Goal: Find specific page/section: Find specific page/section

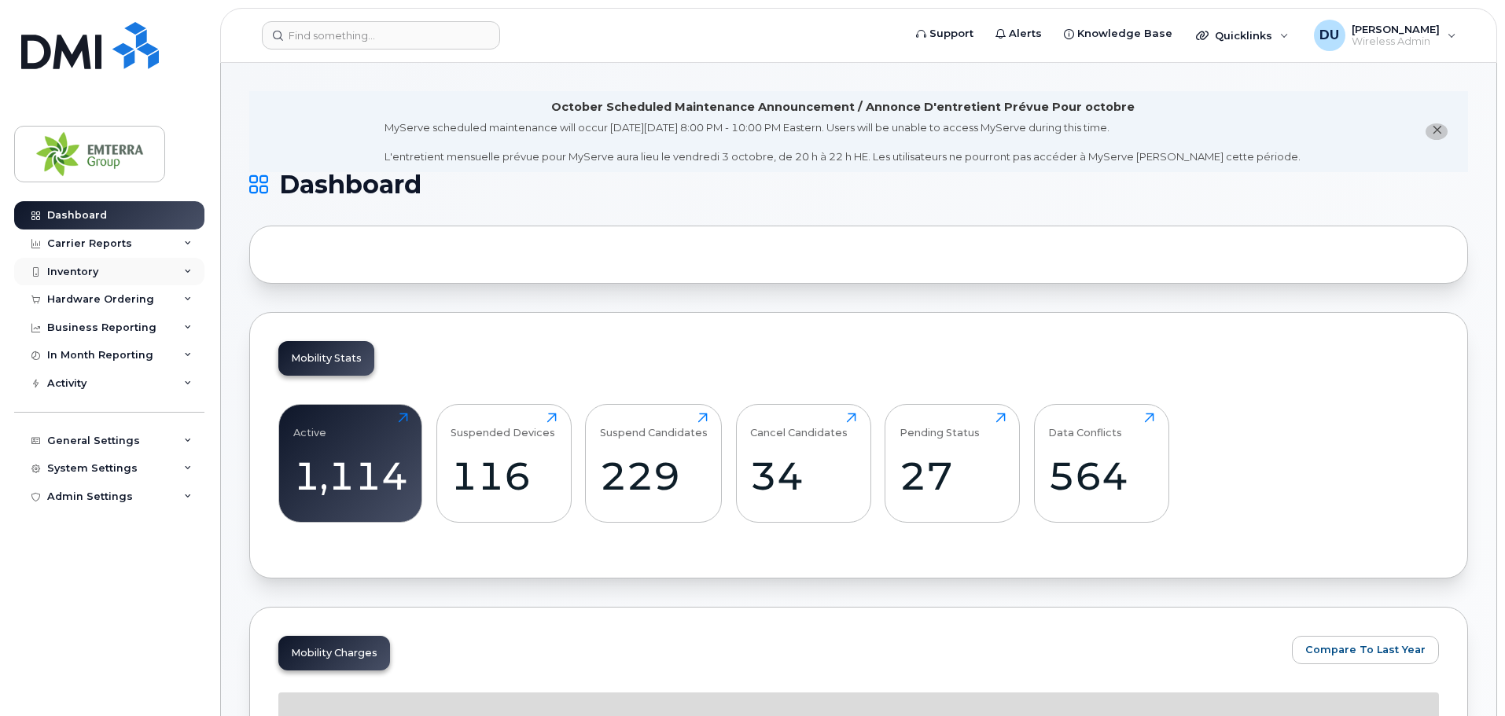
click at [78, 274] on div "Inventory" at bounding box center [72, 272] width 51 height 13
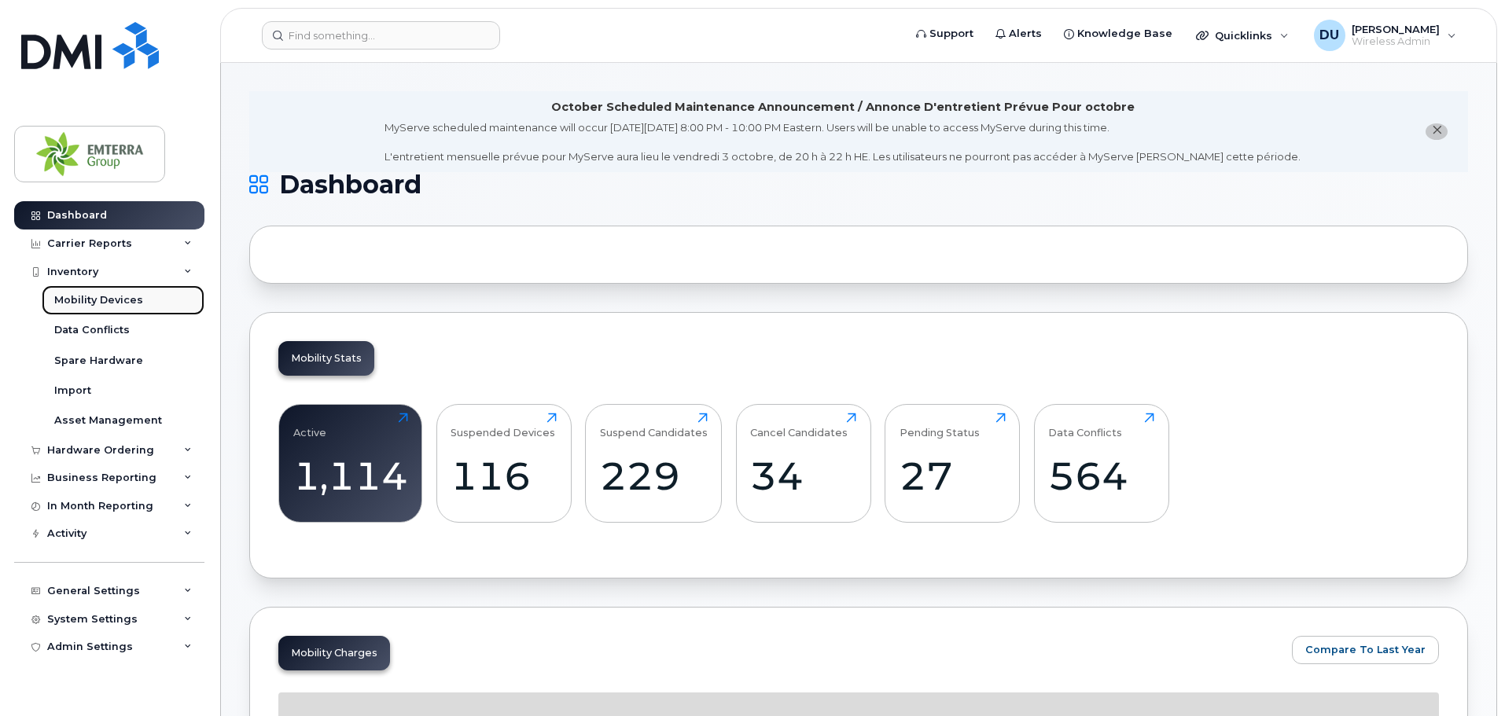
click at [94, 305] on div "Mobility Devices" at bounding box center [98, 300] width 89 height 14
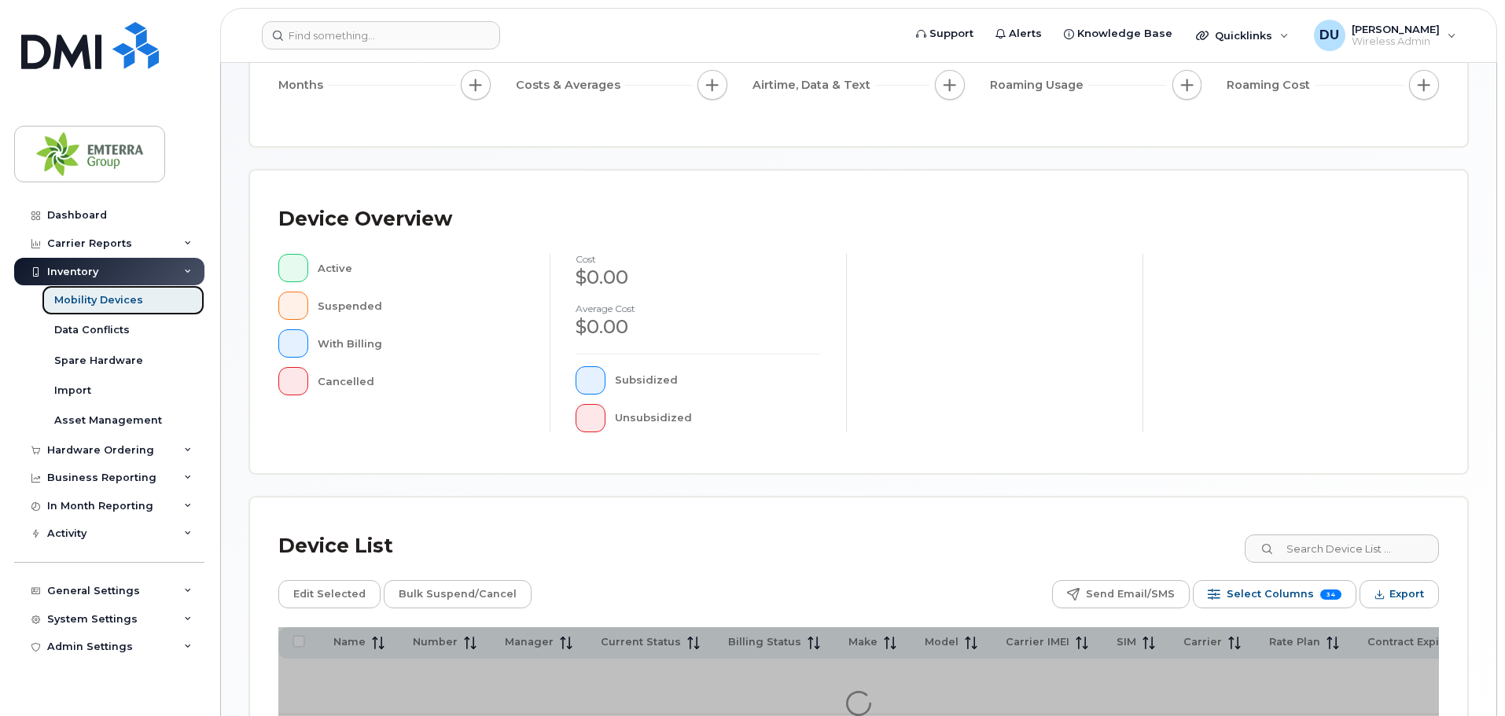
scroll to position [236, 0]
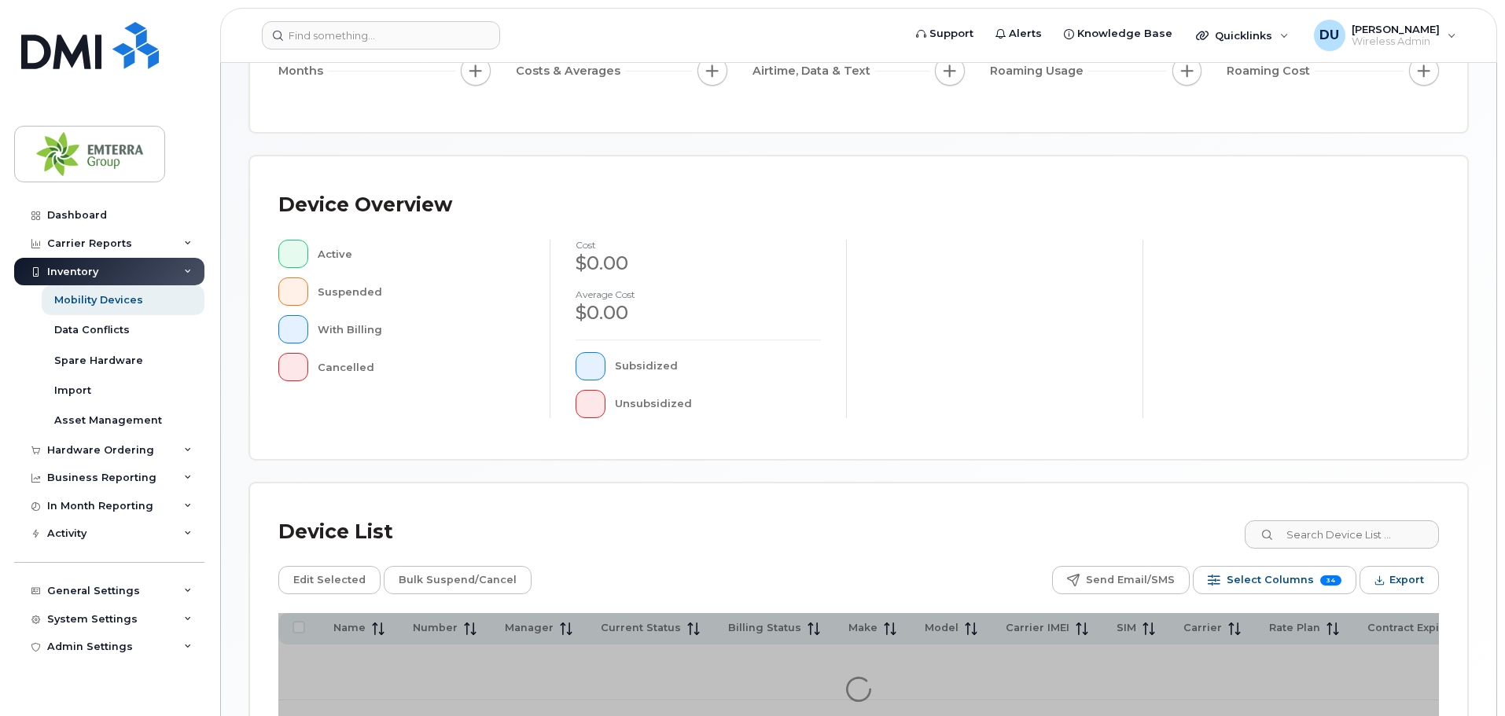
click at [1330, 459] on div "Device Overview Active Suspended With Billing Cancelled cost $0.00 Average cost…" at bounding box center [858, 307] width 1217 height 303
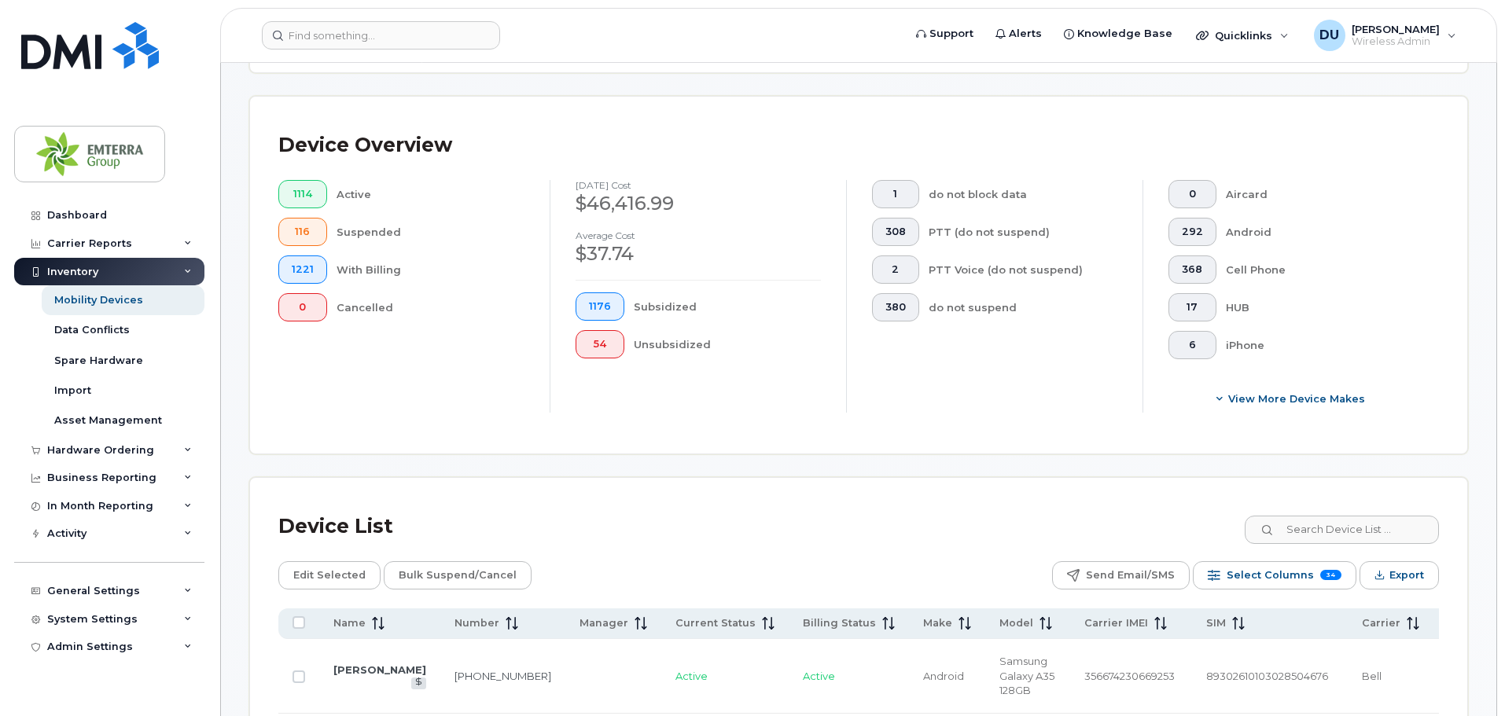
scroll to position [393, 0]
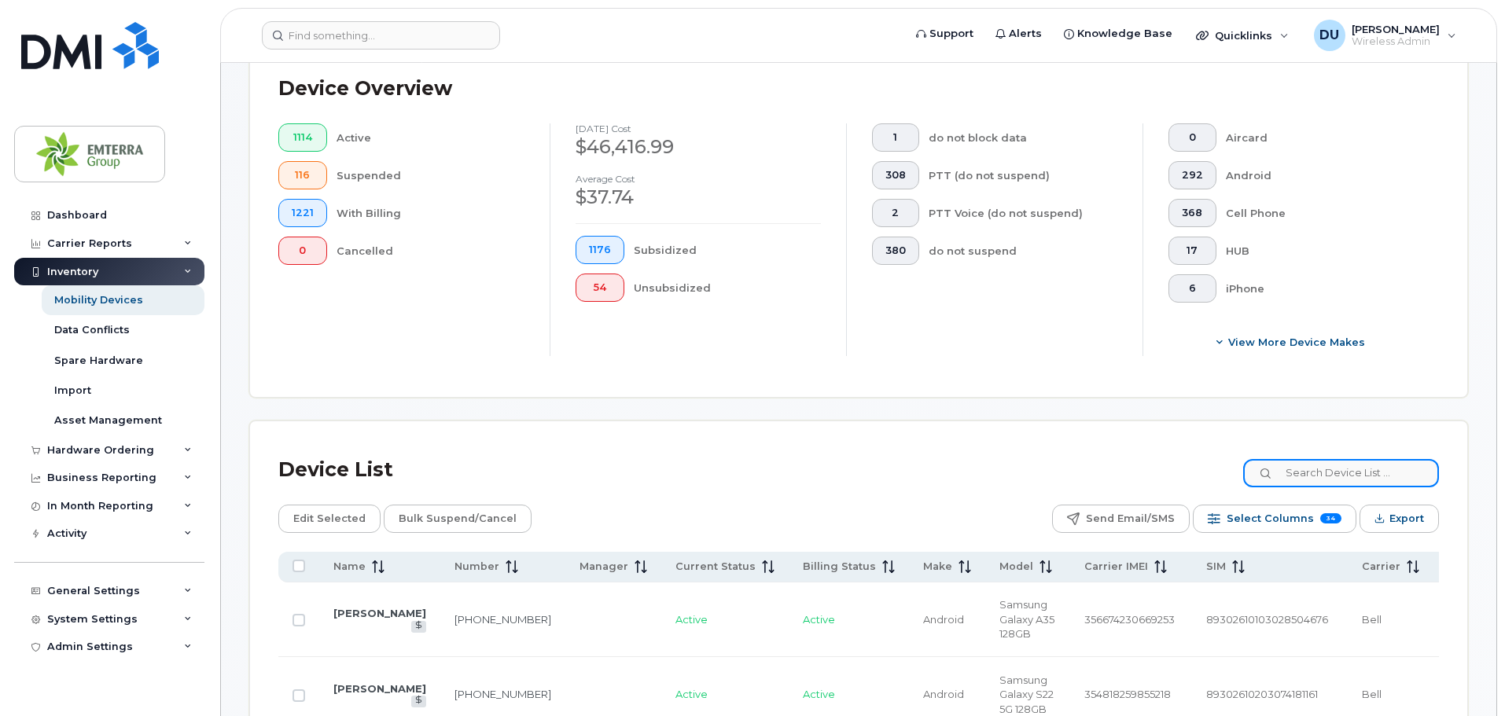
click at [1320, 459] on input at bounding box center [1341, 473] width 196 height 28
paste input "705 790 0249"
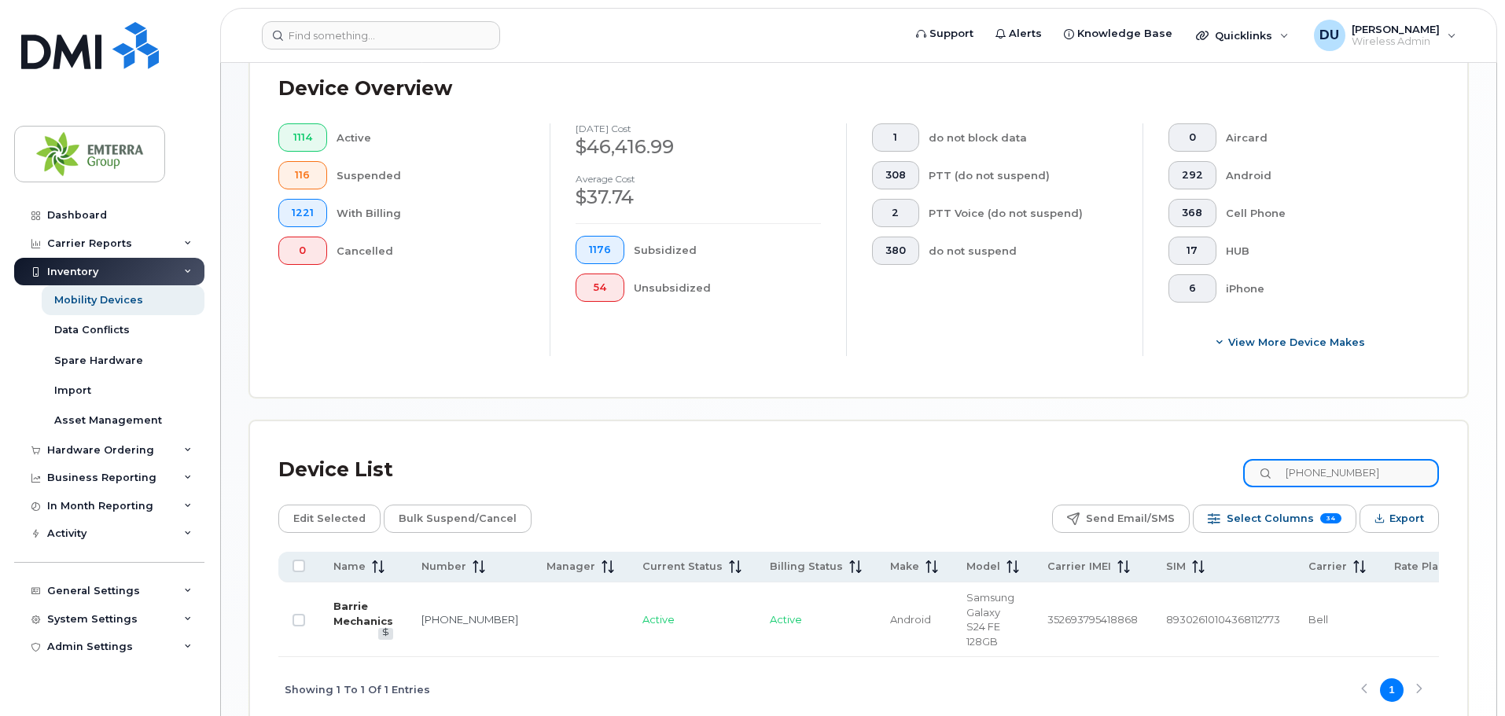
type input "705 790 0249"
click at [343, 600] on link "Barrie Mechanics" at bounding box center [363, 614] width 60 height 28
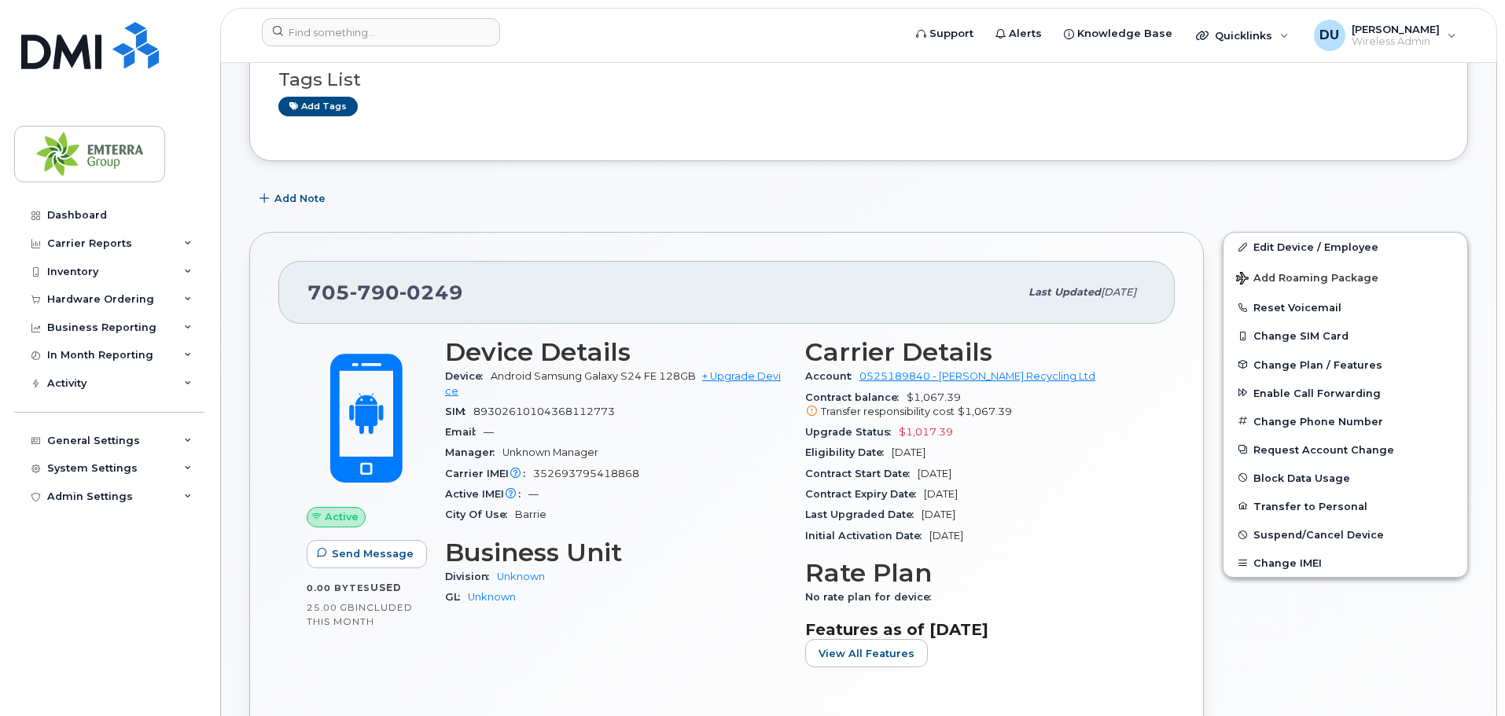
scroll to position [236, 0]
